Goal: Consume media (video, audio)

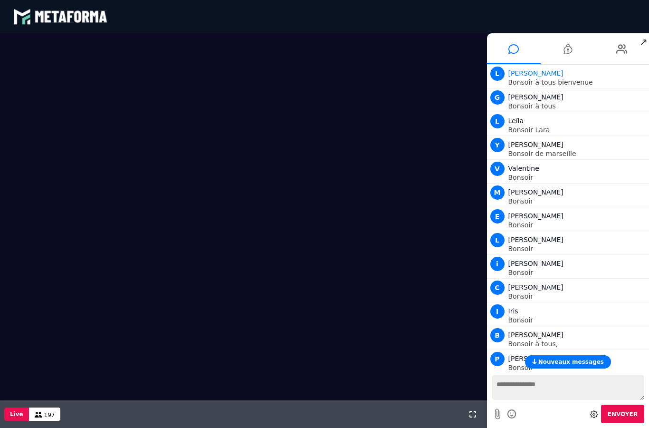
scroll to position [695, 0]
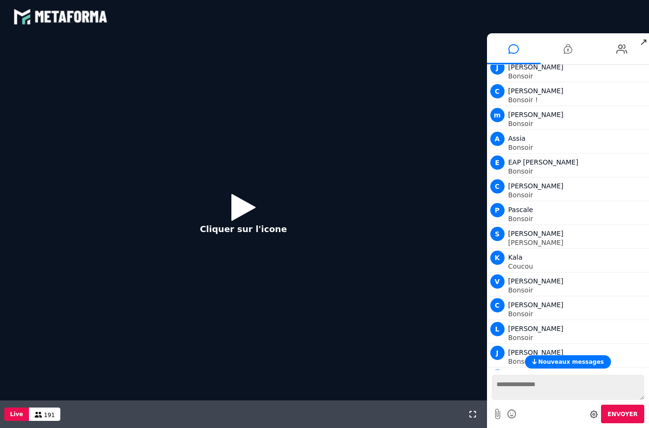
click at [244, 215] on icon at bounding box center [243, 206] width 24 height 31
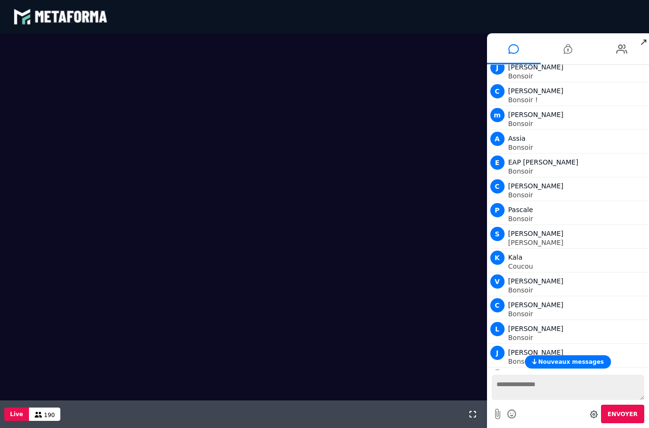
click at [279, 177] on video at bounding box center [243, 216] width 487 height 367
click at [307, 178] on video at bounding box center [243, 216] width 487 height 367
click at [281, 211] on video at bounding box center [243, 216] width 487 height 367
click at [259, 194] on video at bounding box center [243, 216] width 487 height 367
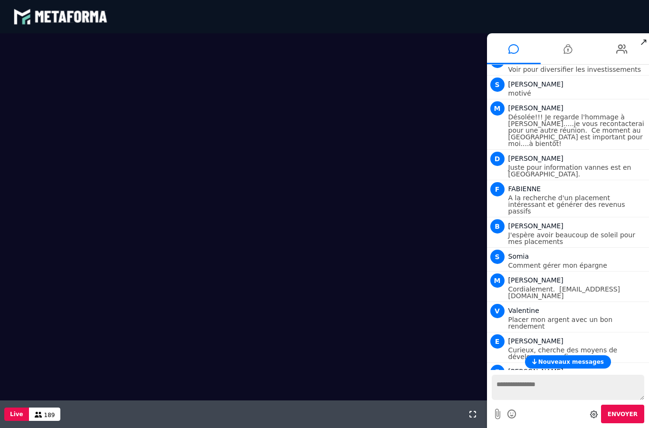
click at [560, 362] on span "Nouveaux messages" at bounding box center [571, 361] width 66 height 7
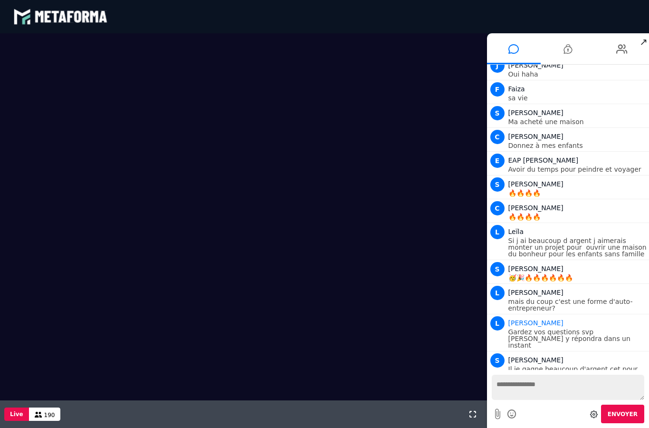
scroll to position [7927, 0]
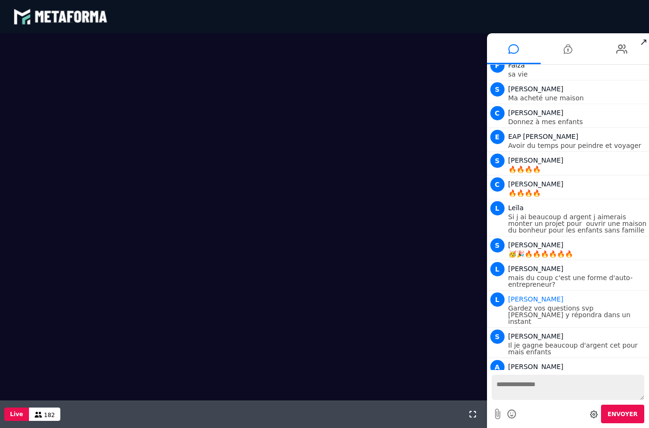
click at [284, 186] on video at bounding box center [243, 216] width 487 height 367
click at [278, 174] on video at bounding box center [243, 216] width 487 height 367
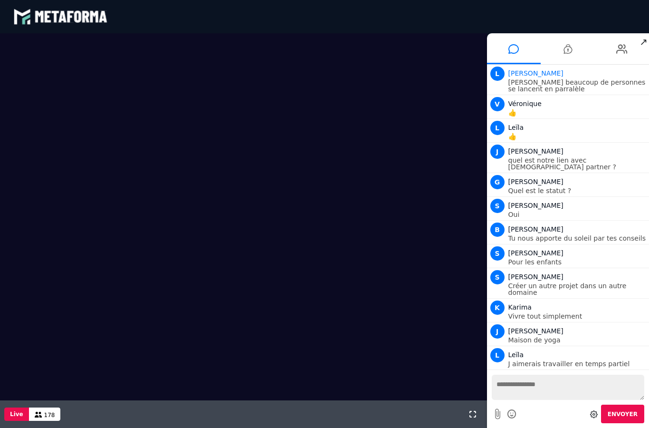
scroll to position [711, 0]
